Goal: Task Accomplishment & Management: Complete application form

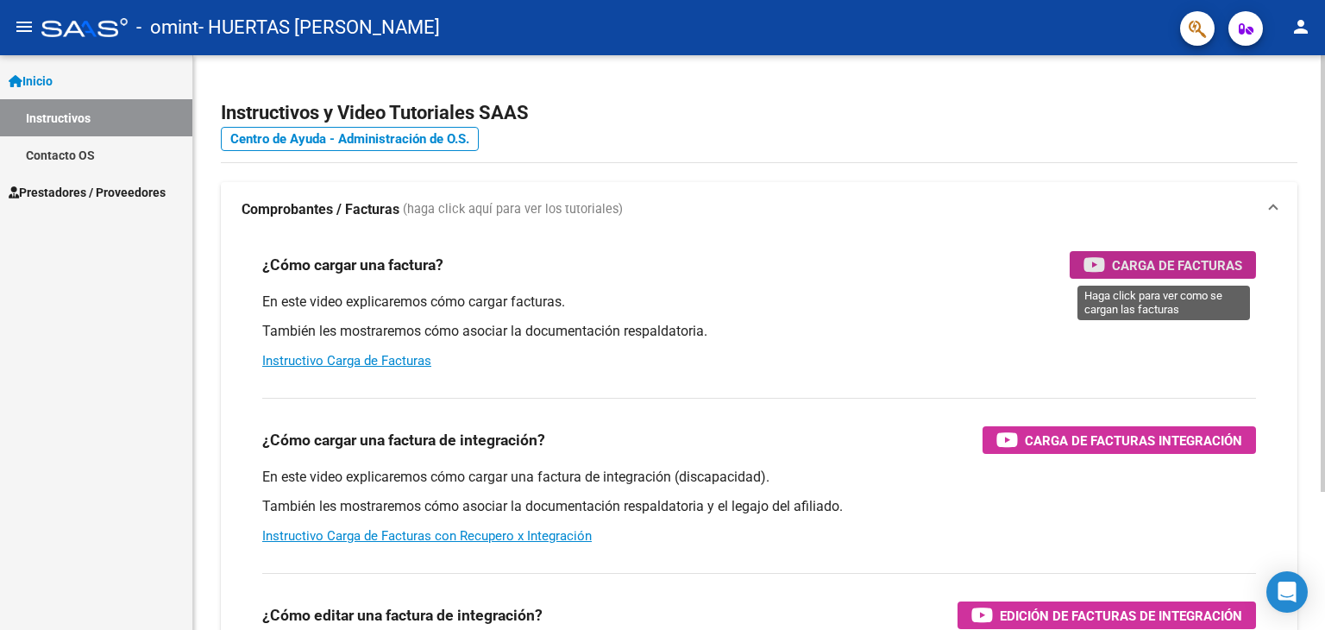
click at [1135, 254] on span "Carga de Facturas" at bounding box center [1177, 265] width 130 height 22
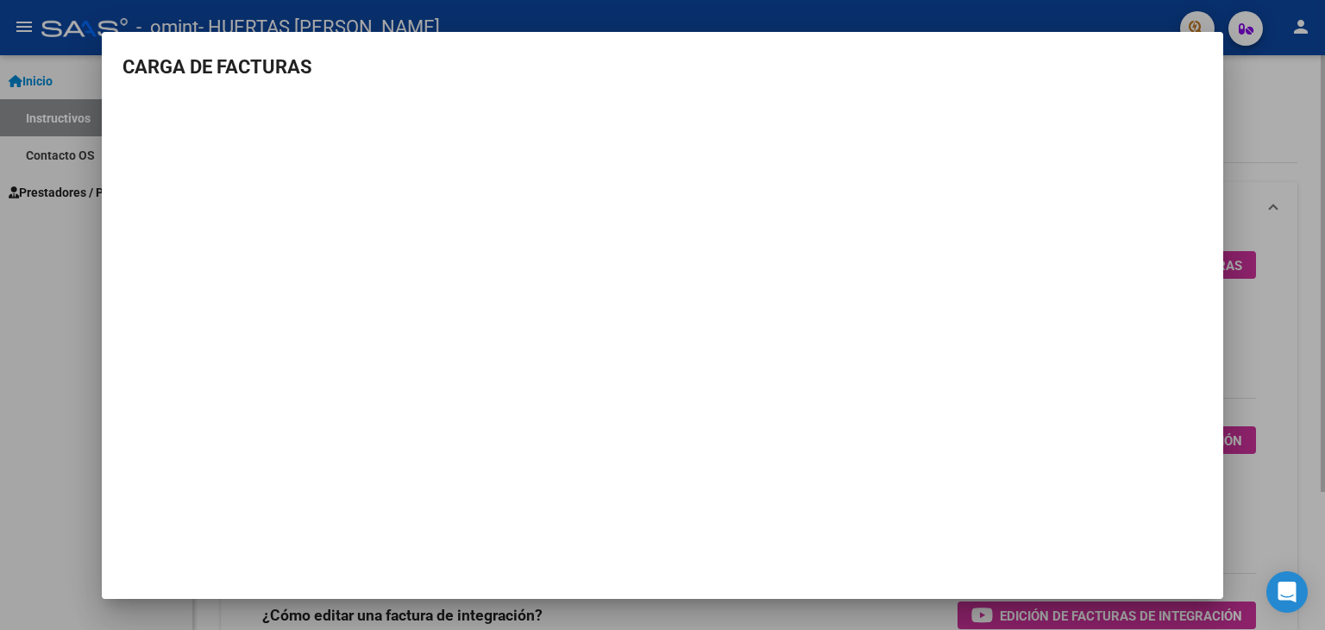
click at [1316, 204] on div at bounding box center [662, 315] width 1325 height 630
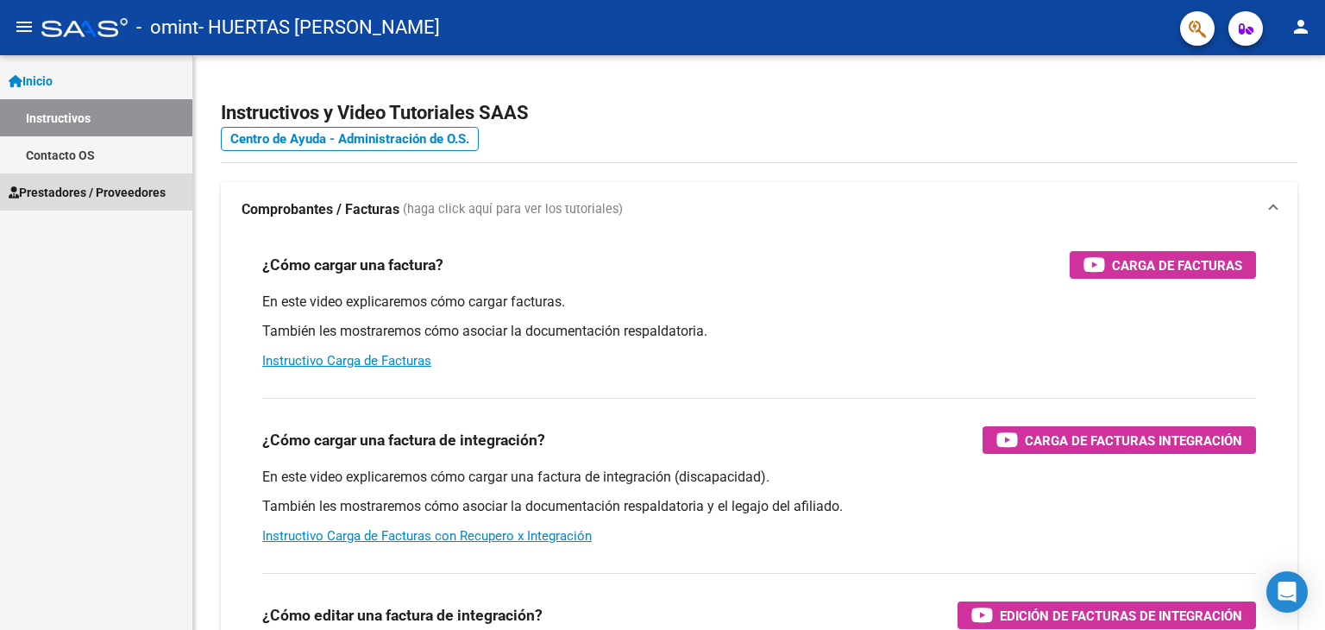
click at [69, 189] on span "Prestadores / Proveedores" at bounding box center [87, 192] width 157 height 19
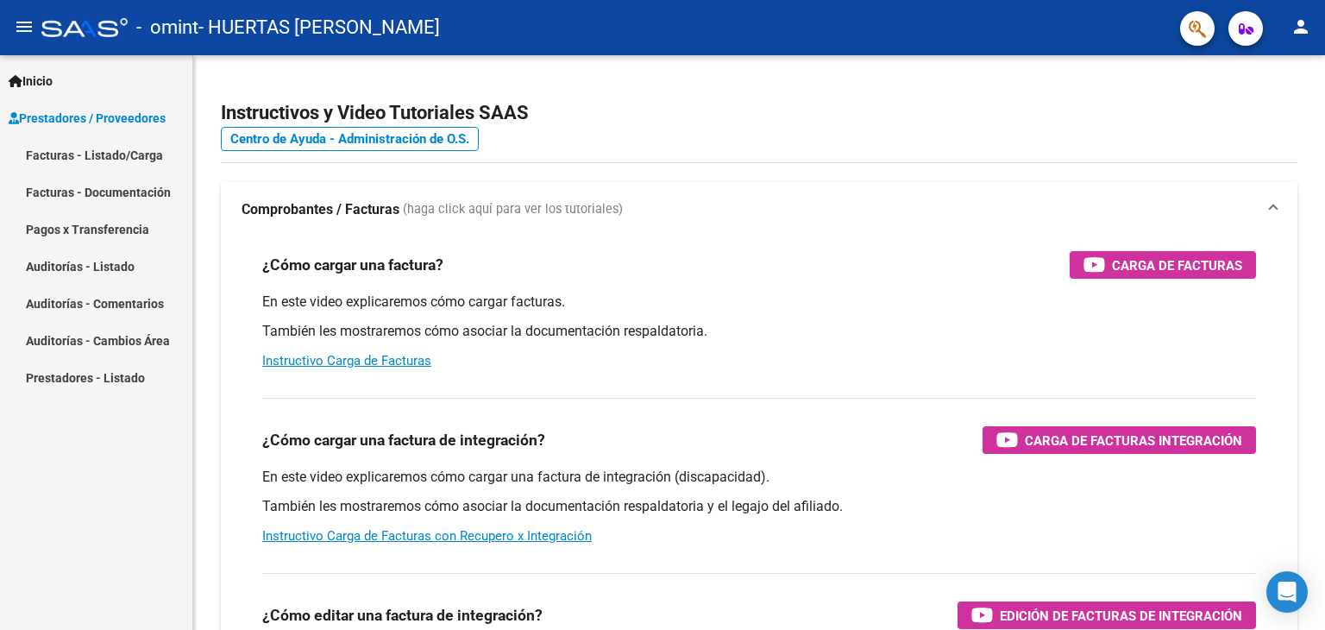
click at [91, 190] on link "Facturas - Documentación" at bounding box center [96, 191] width 192 height 37
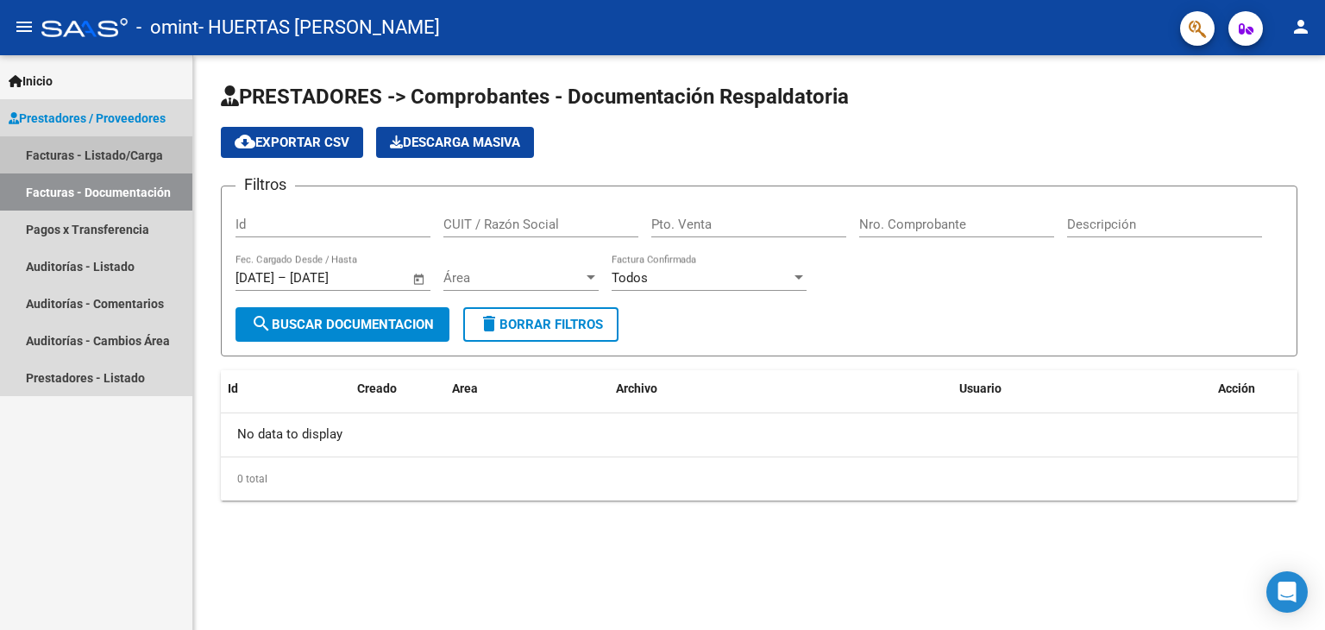
click at [91, 151] on link "Facturas - Listado/Carga" at bounding box center [96, 154] width 192 height 37
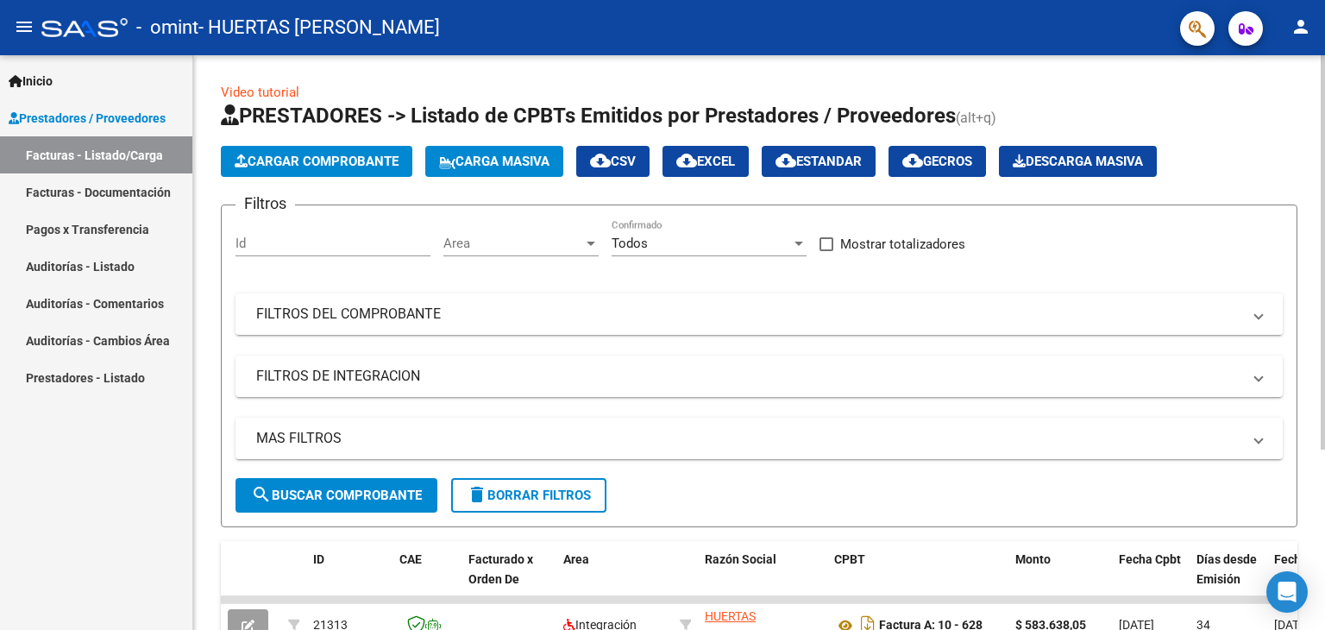
click at [364, 160] on span "Cargar Comprobante" at bounding box center [317, 162] width 164 height 16
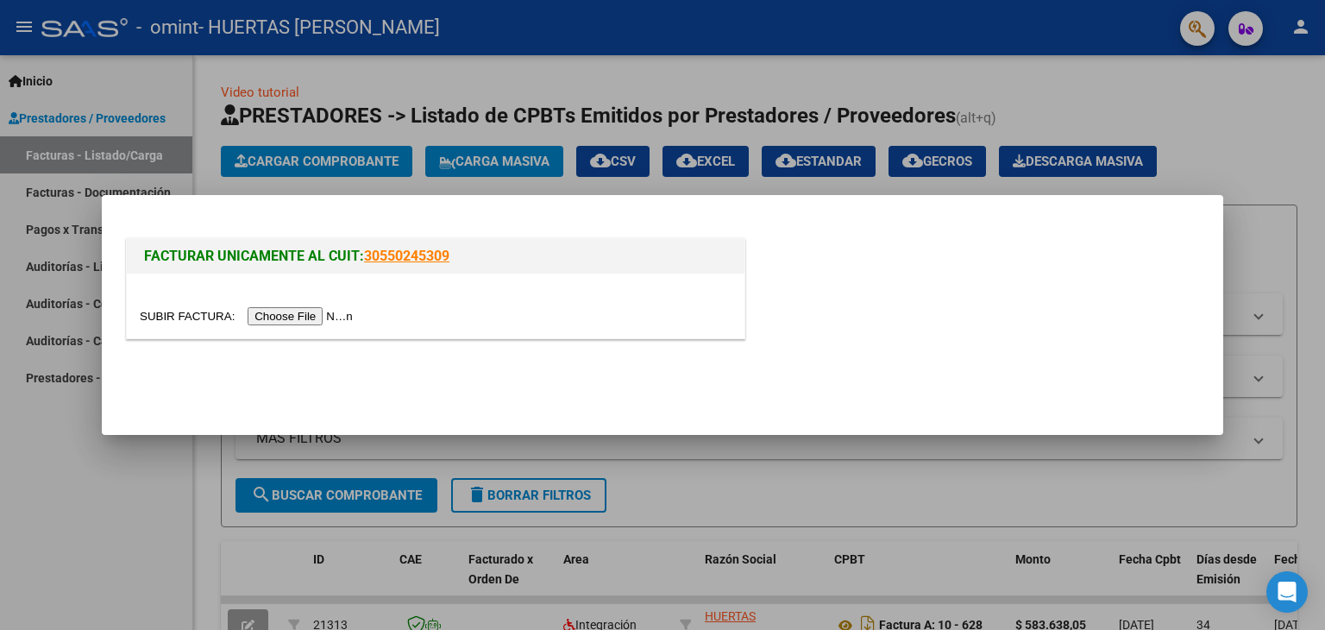
click at [290, 314] on input "file" at bounding box center [249, 316] width 218 height 18
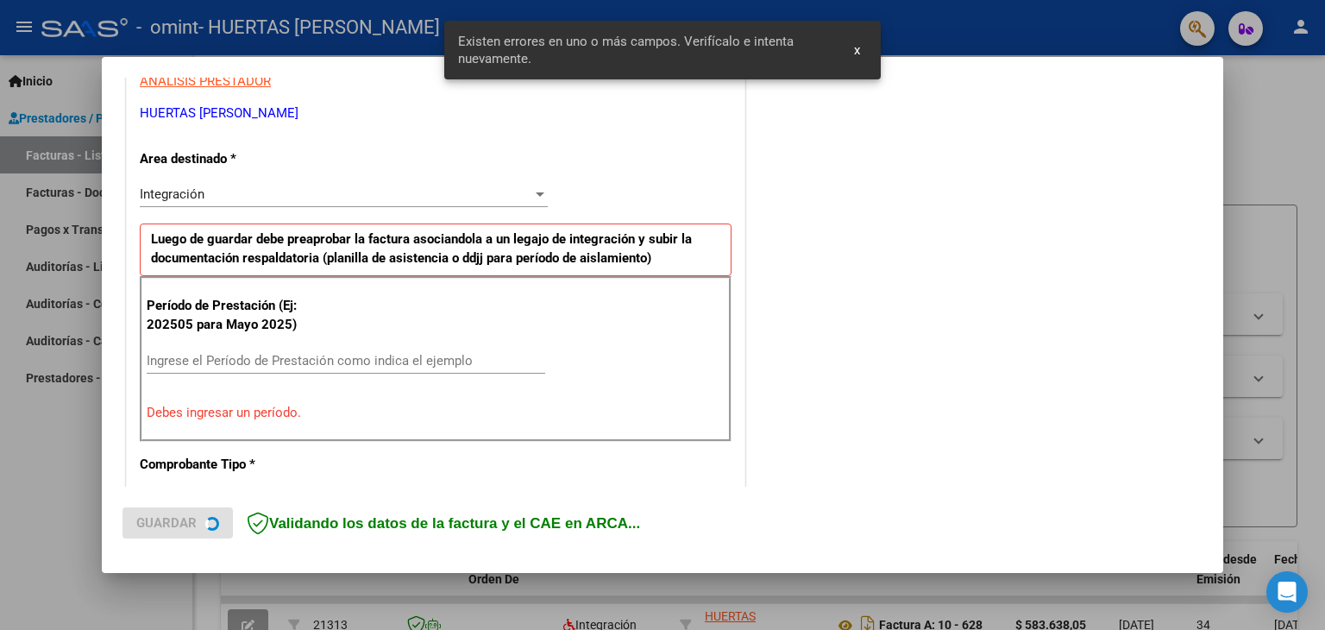
scroll to position [362, 0]
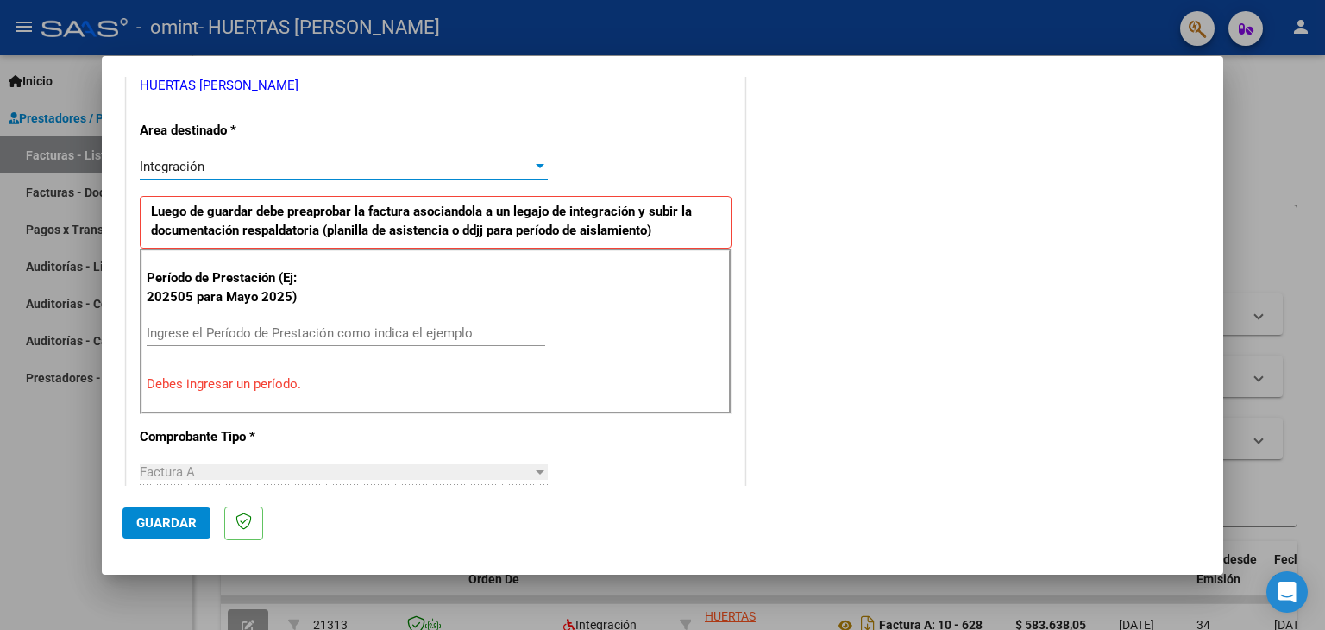
click at [536, 165] on div at bounding box center [540, 166] width 9 height 4
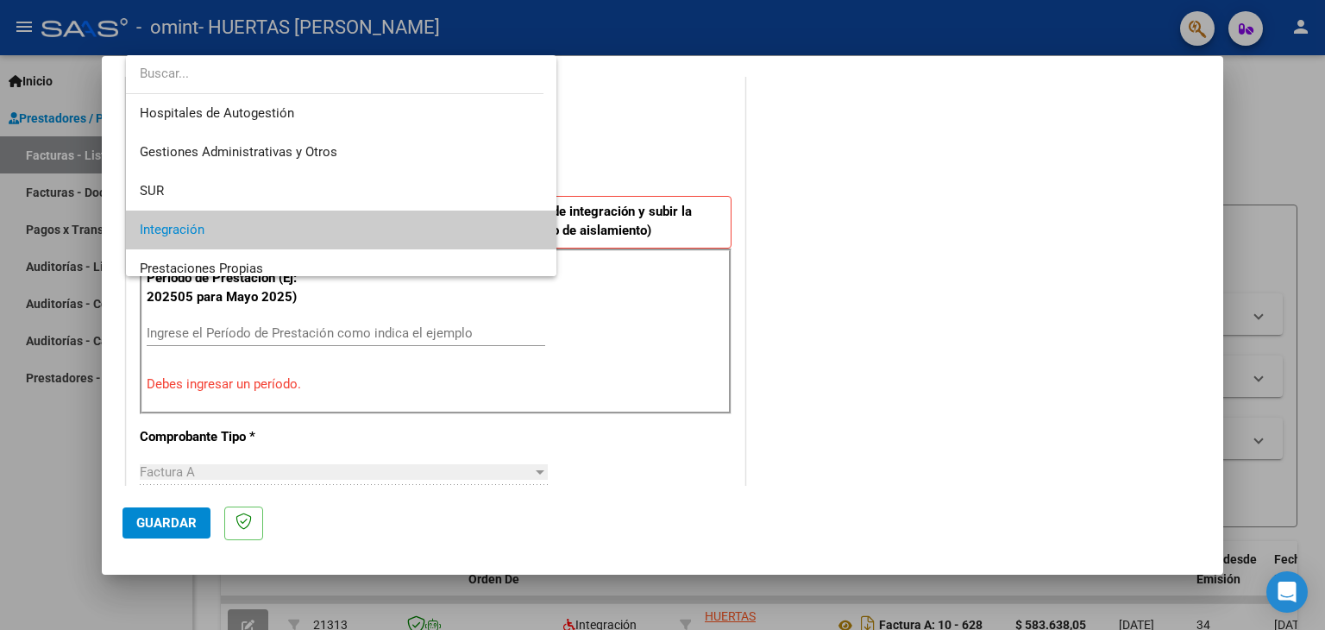
scroll to position [64, 0]
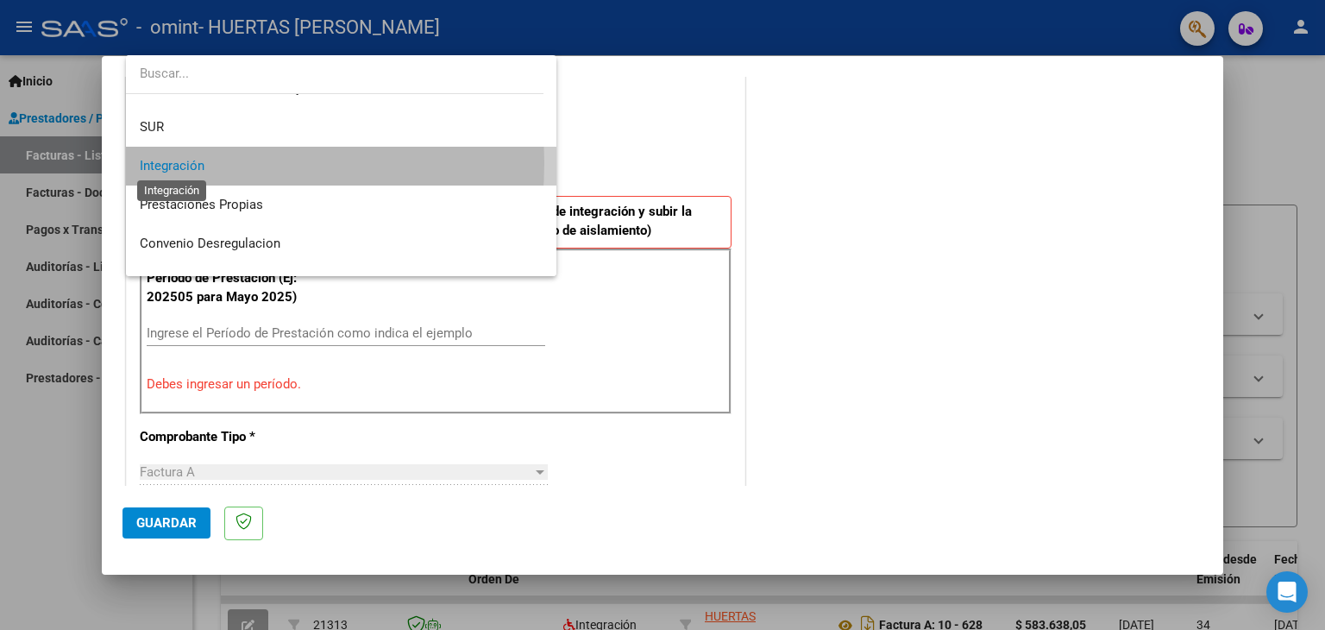
click at [176, 163] on span "Integración" at bounding box center [172, 166] width 65 height 16
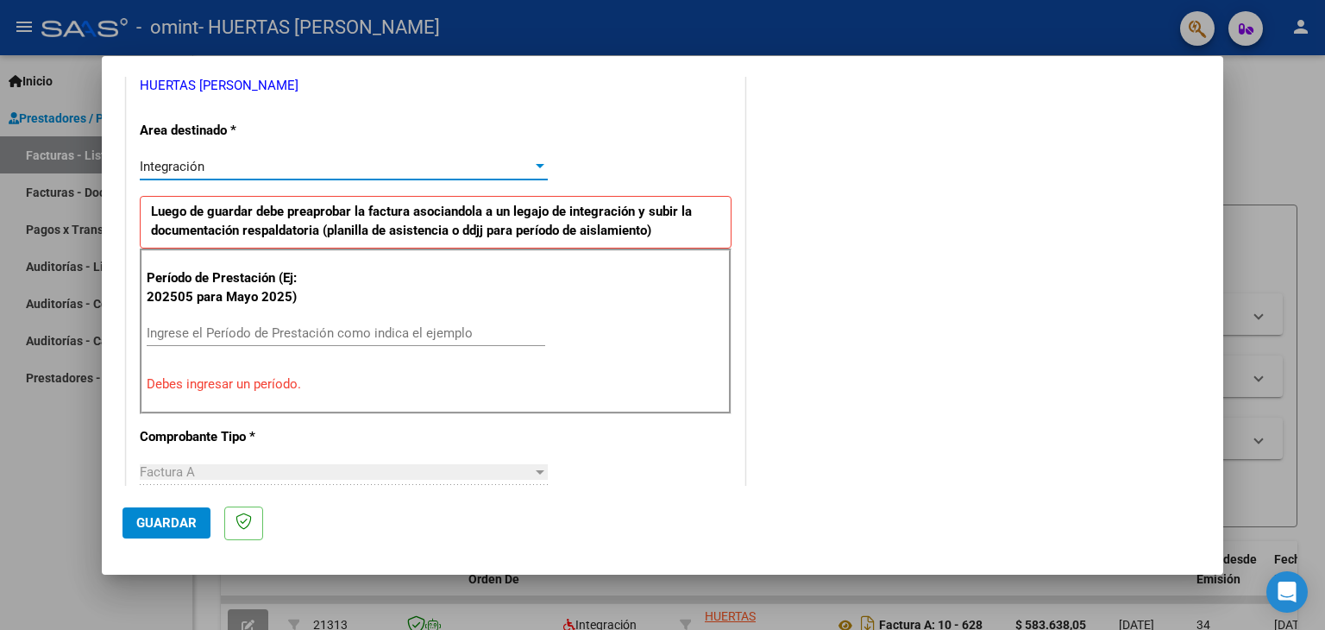
click at [186, 293] on p "Período de Prestación (Ej: 202505 para Mayo 2025)" at bounding box center [233, 287] width 173 height 39
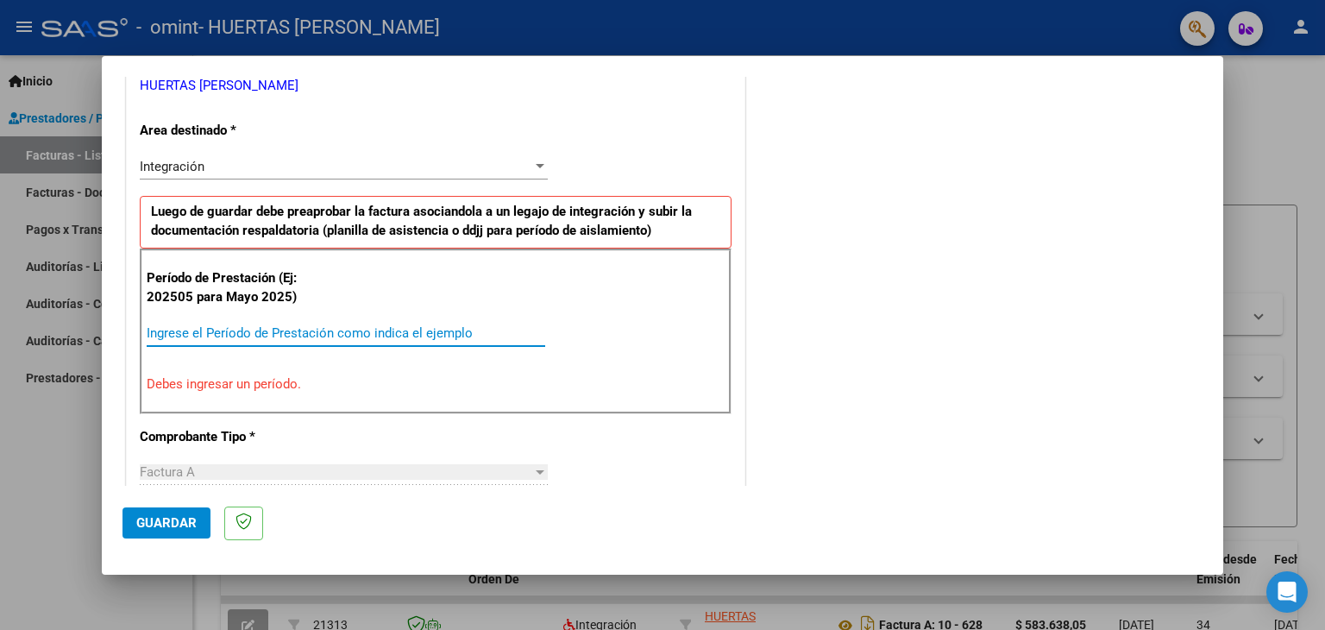
click at [210, 329] on input "Ingrese el Período de Prestación como indica el ejemplo" at bounding box center [346, 333] width 399 height 16
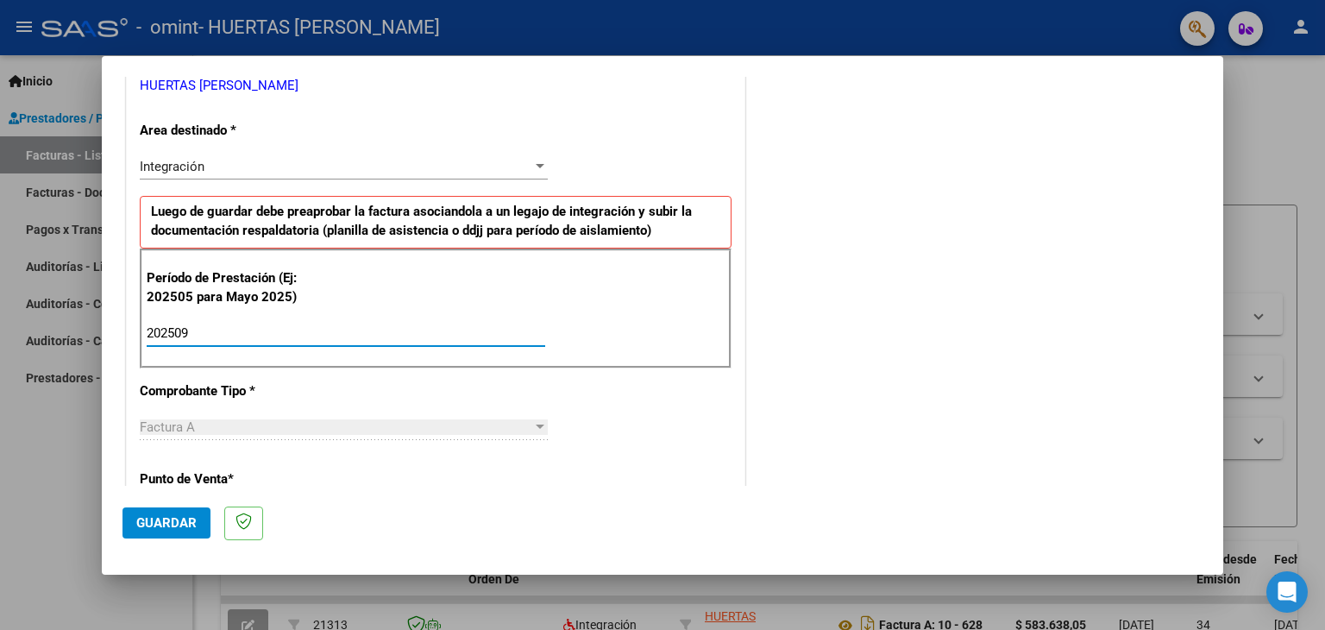
type input "202509"
click at [168, 527] on span "Guardar" at bounding box center [166, 523] width 60 height 16
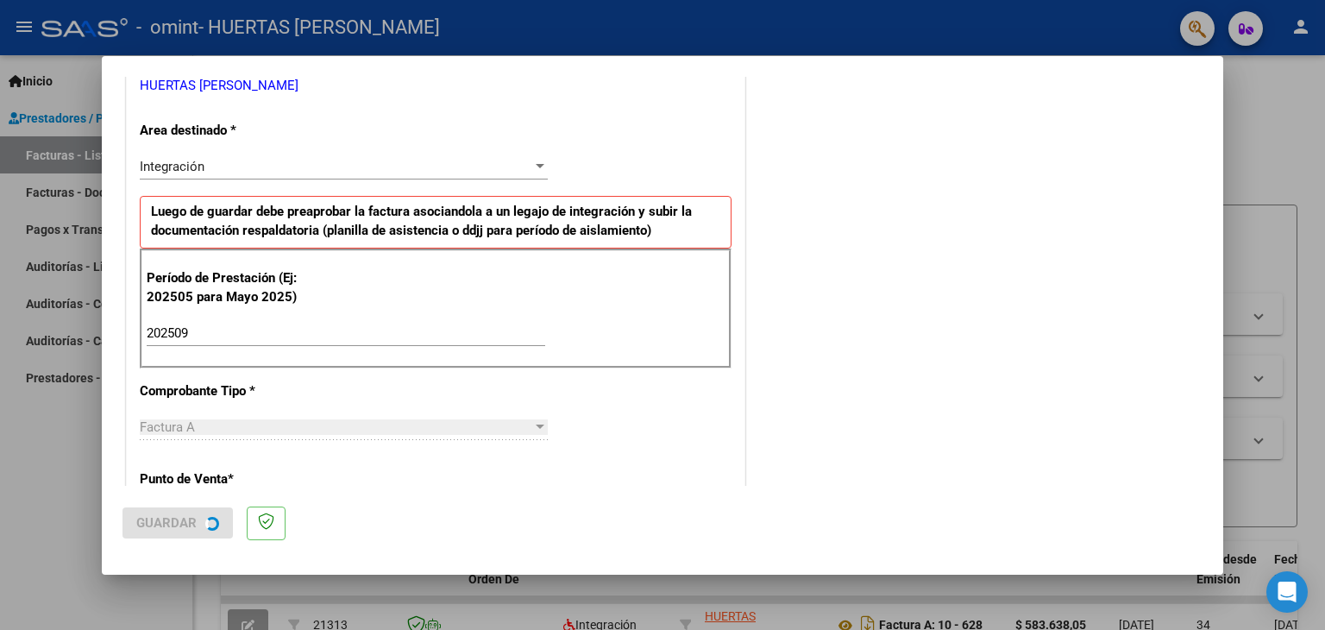
scroll to position [0, 0]
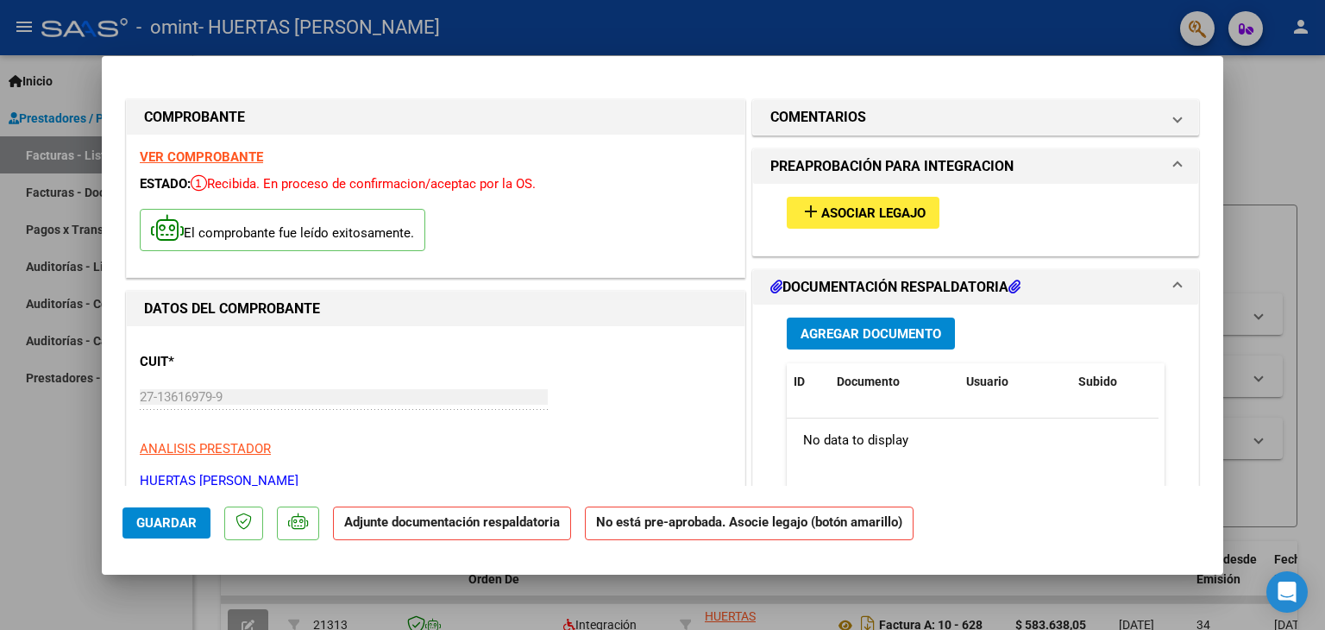
click at [887, 216] on span "Asociar Legajo" at bounding box center [873, 213] width 104 height 16
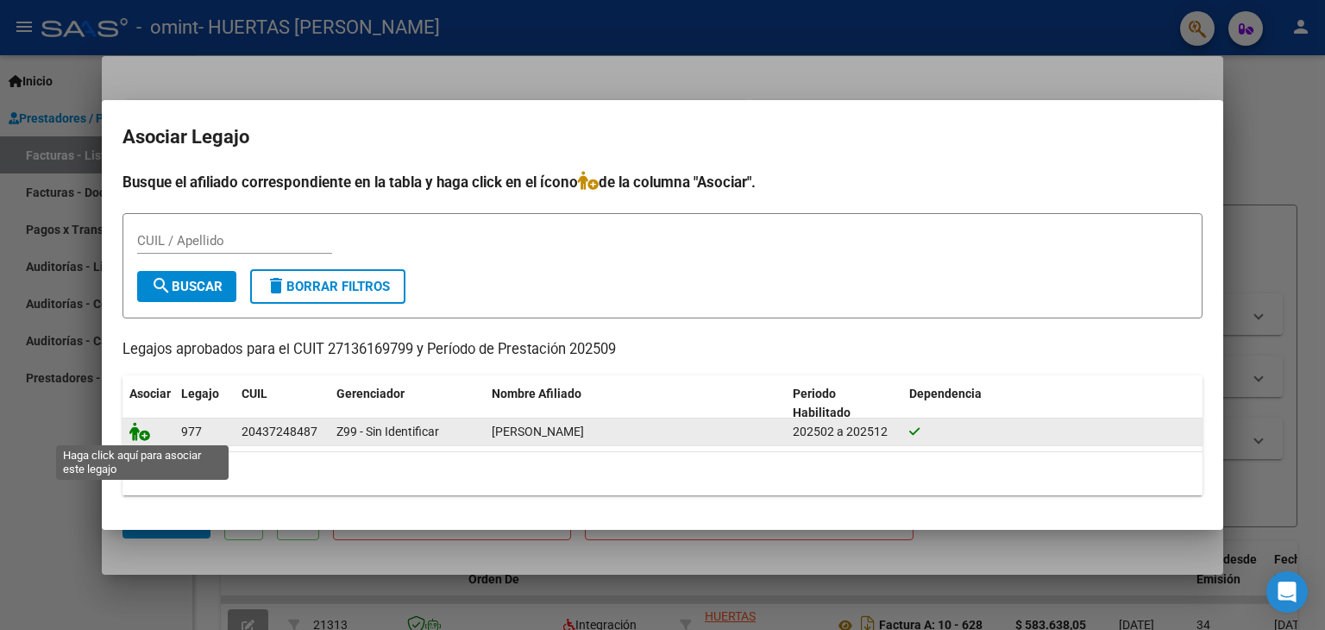
click at [141, 436] on icon at bounding box center [139, 431] width 21 height 19
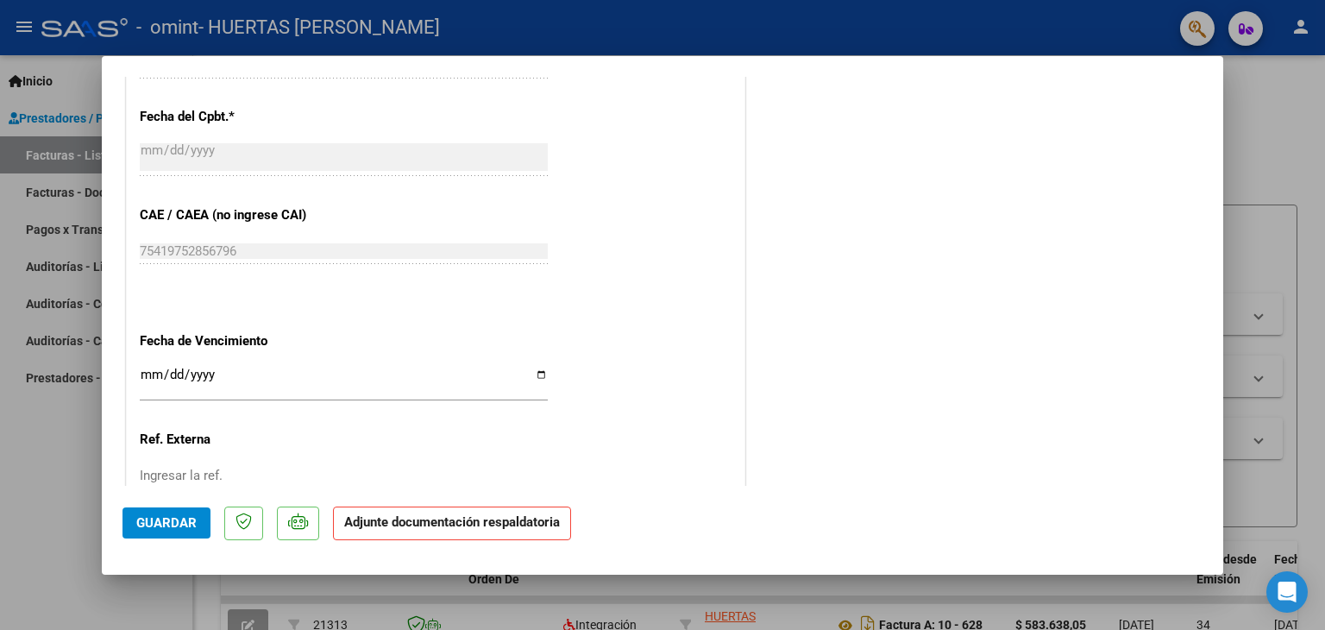
scroll to position [960, 0]
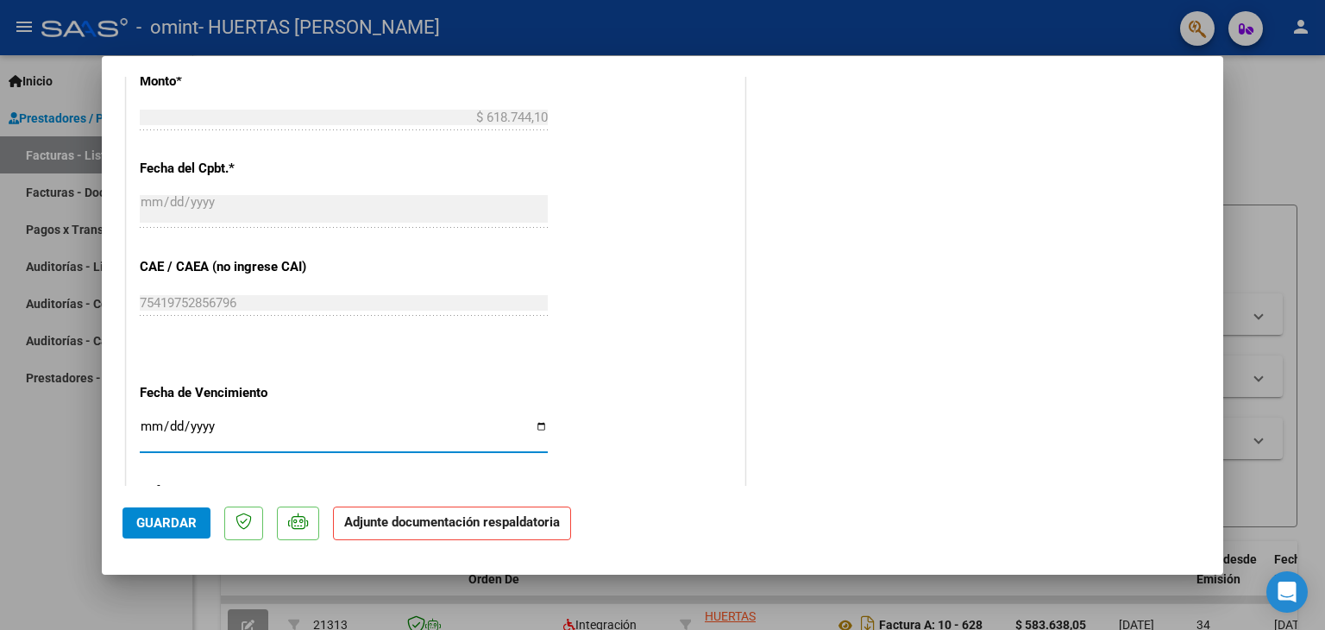
click at [537, 425] on input "Ingresar la fecha" at bounding box center [344, 433] width 408 height 28
type input "[DATE]"
click at [149, 515] on span "Guardar" at bounding box center [166, 523] width 60 height 16
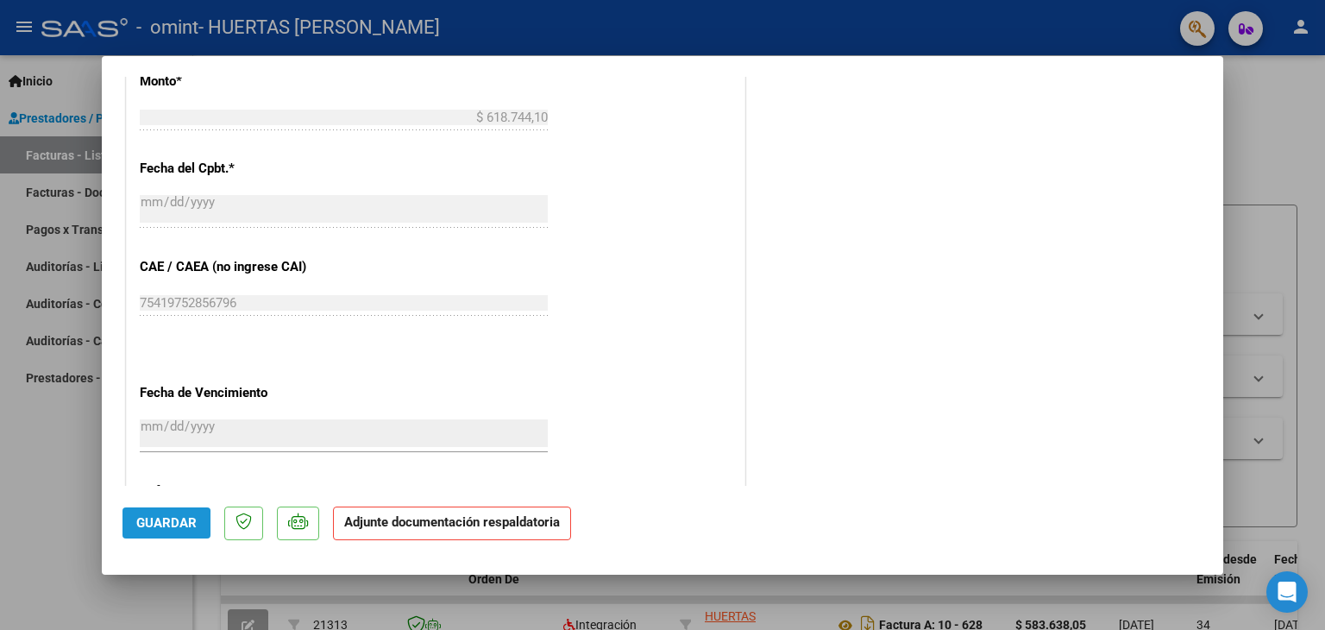
click at [157, 525] on span "Guardar" at bounding box center [166, 523] width 60 height 16
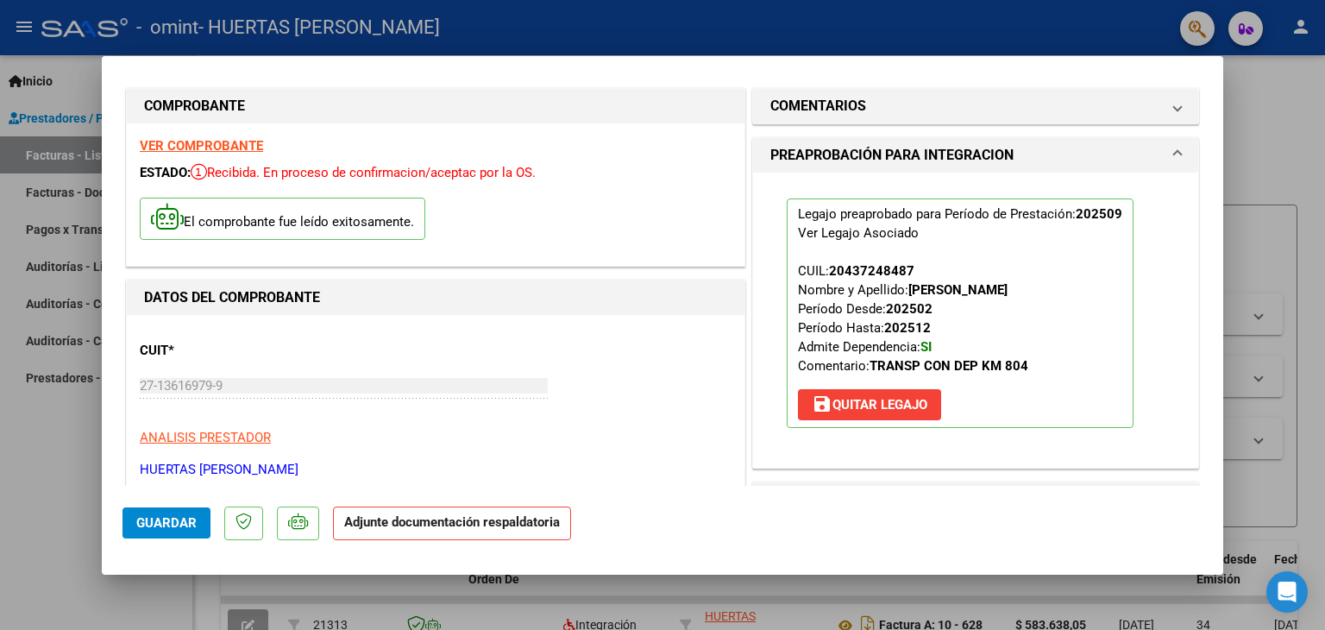
scroll to position [0, 0]
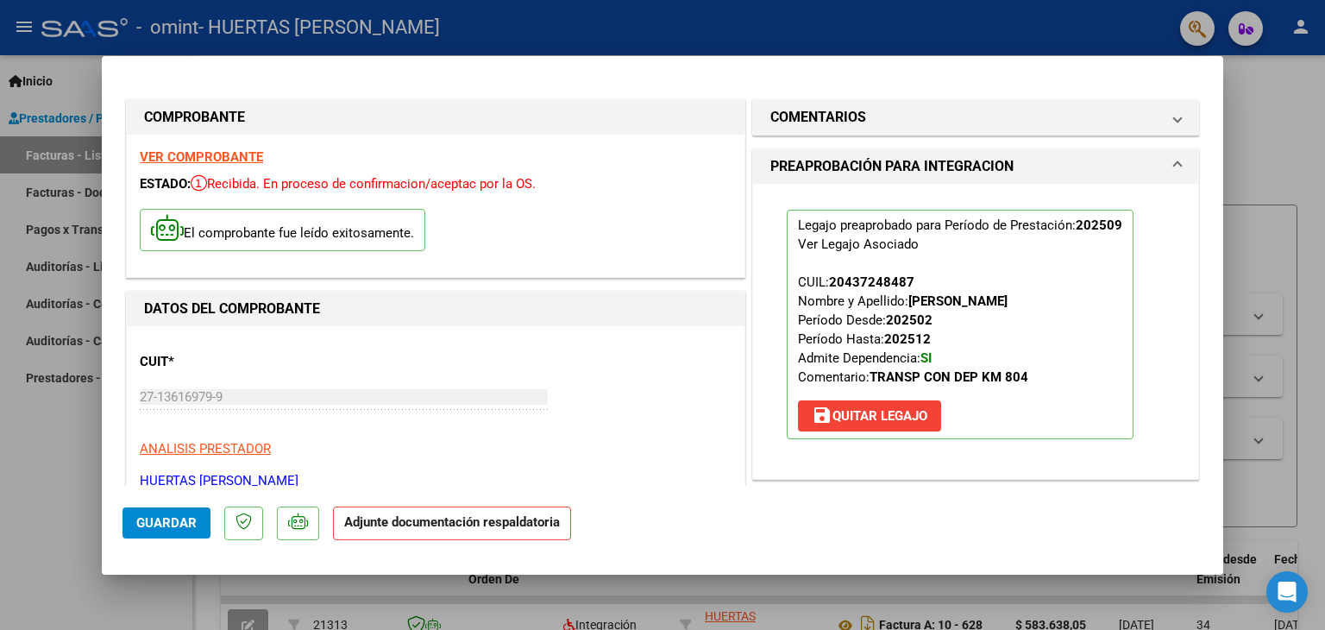
click at [58, 156] on div at bounding box center [662, 315] width 1325 height 630
type input "$ 0,00"
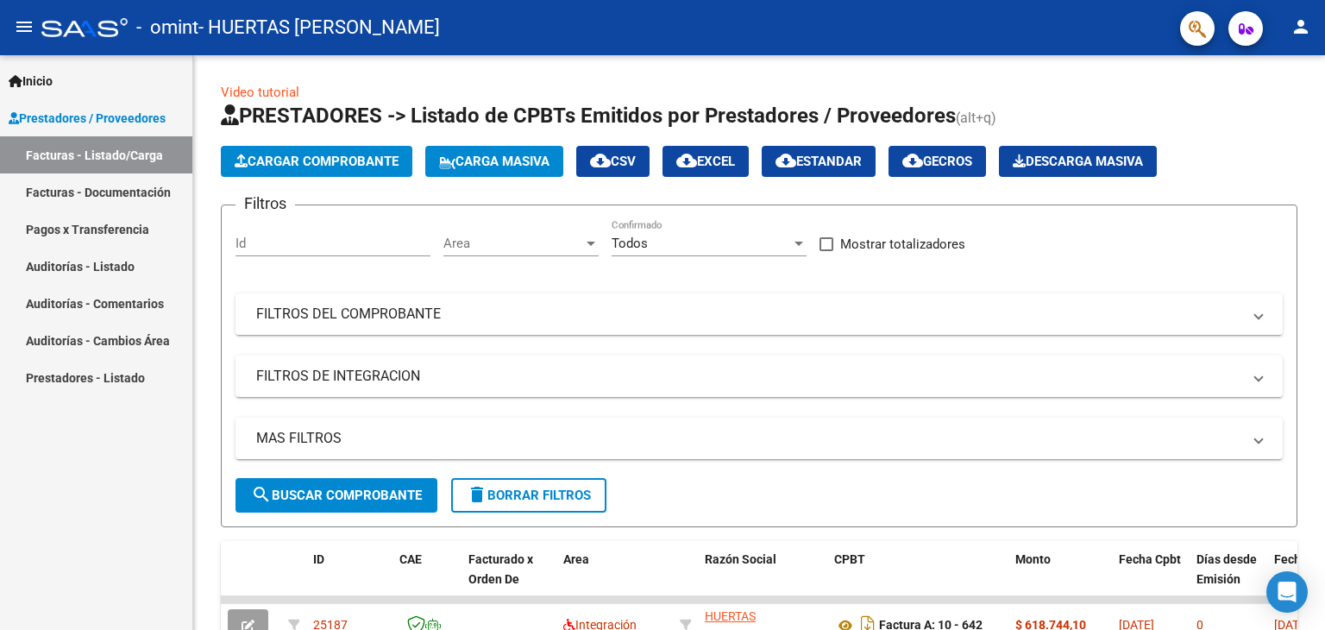
click at [66, 153] on link "Facturas - Listado/Carga" at bounding box center [96, 154] width 192 height 37
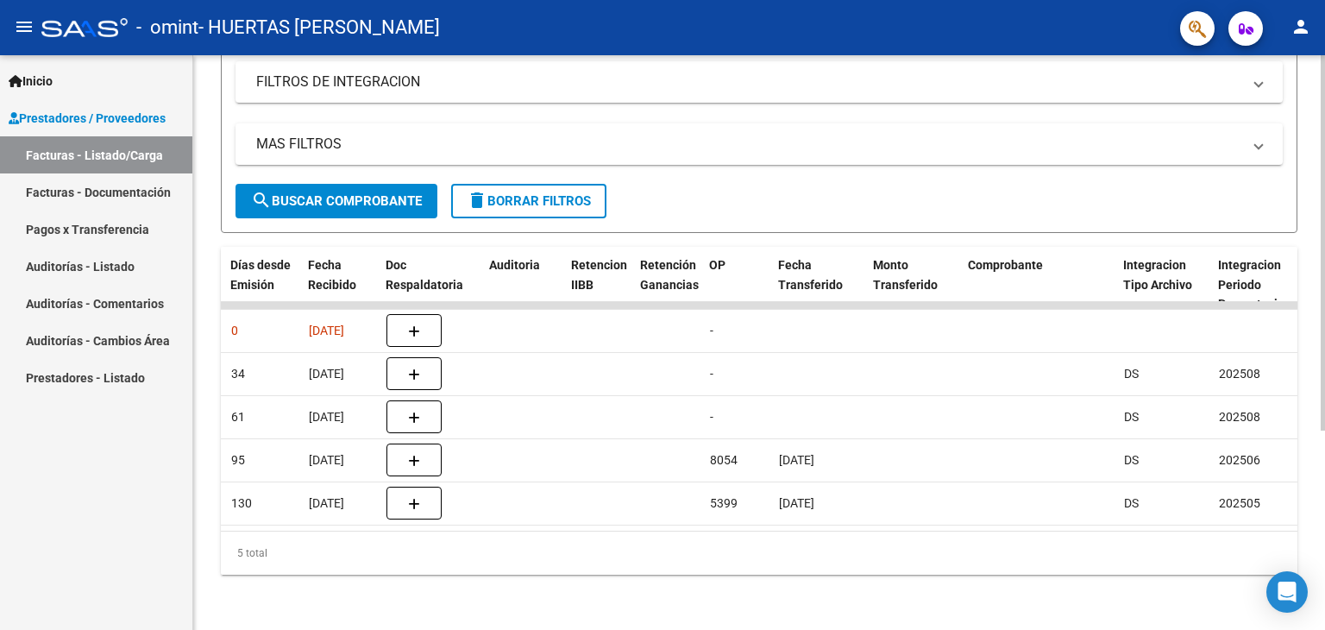
scroll to position [0, 1000]
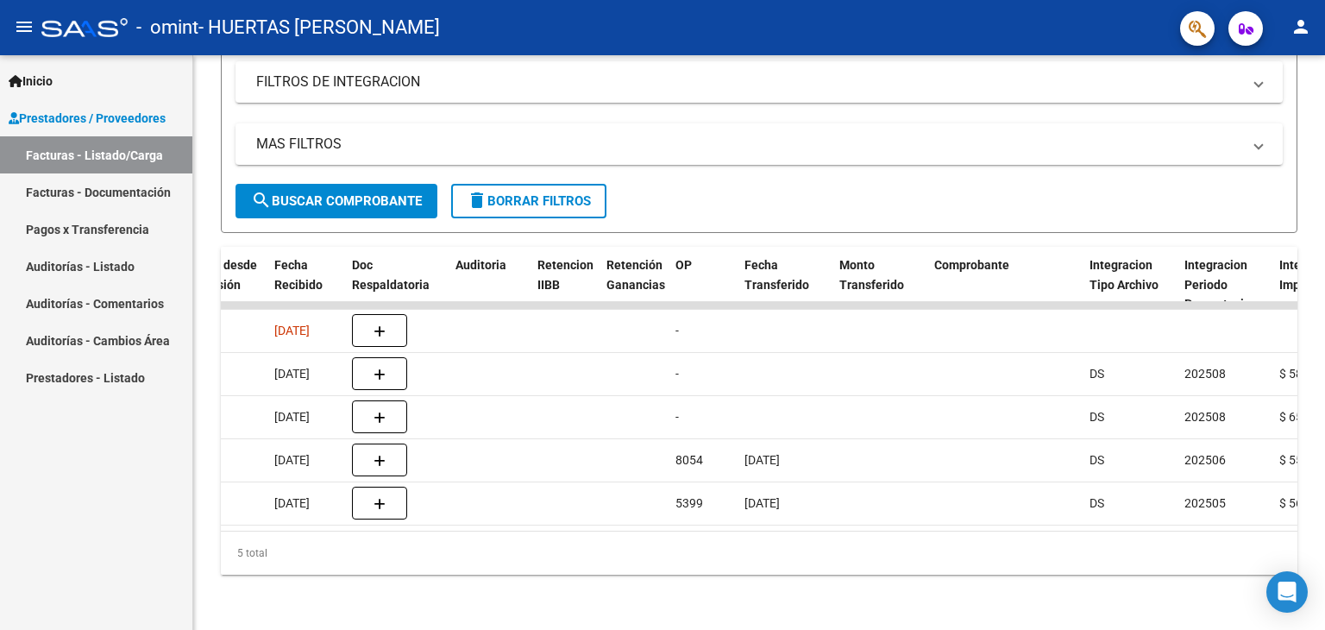
click at [1303, 32] on mat-icon "person" at bounding box center [1300, 26] width 21 height 21
click at [1260, 120] on button "exit_to_app Salir" at bounding box center [1265, 113] width 105 height 41
